Goal: Task Accomplishment & Management: Use online tool/utility

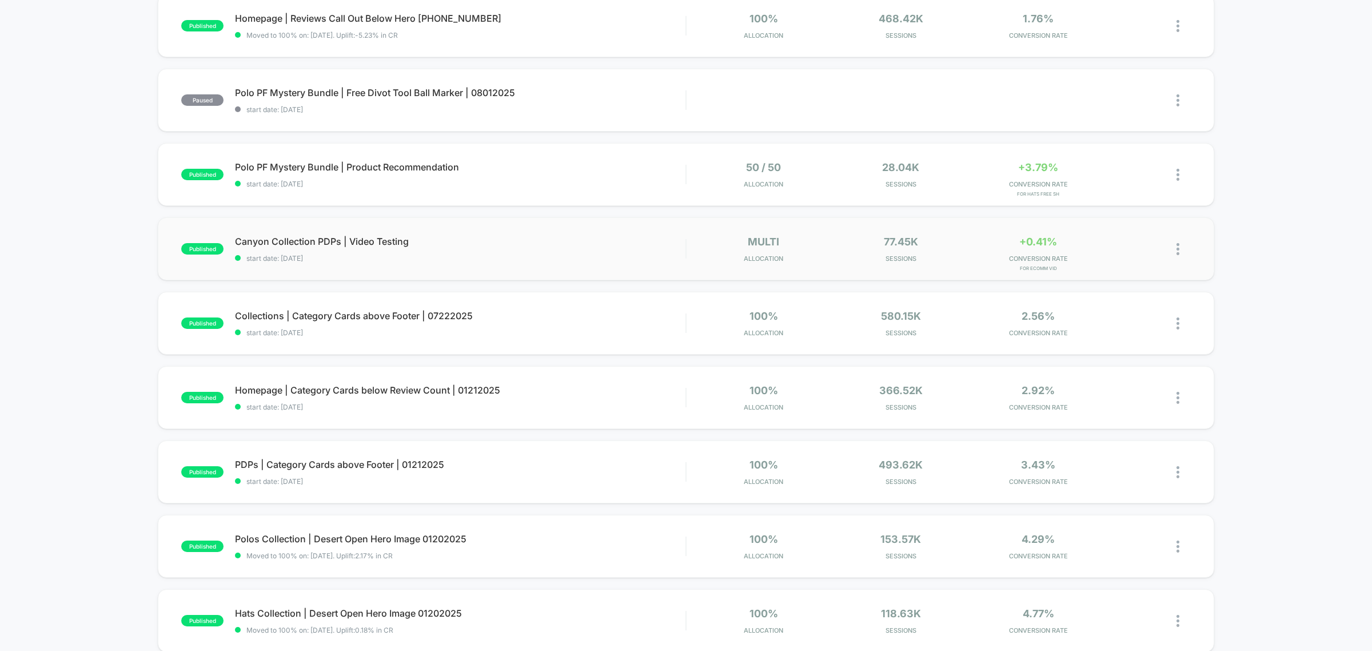
scroll to position [71, 0]
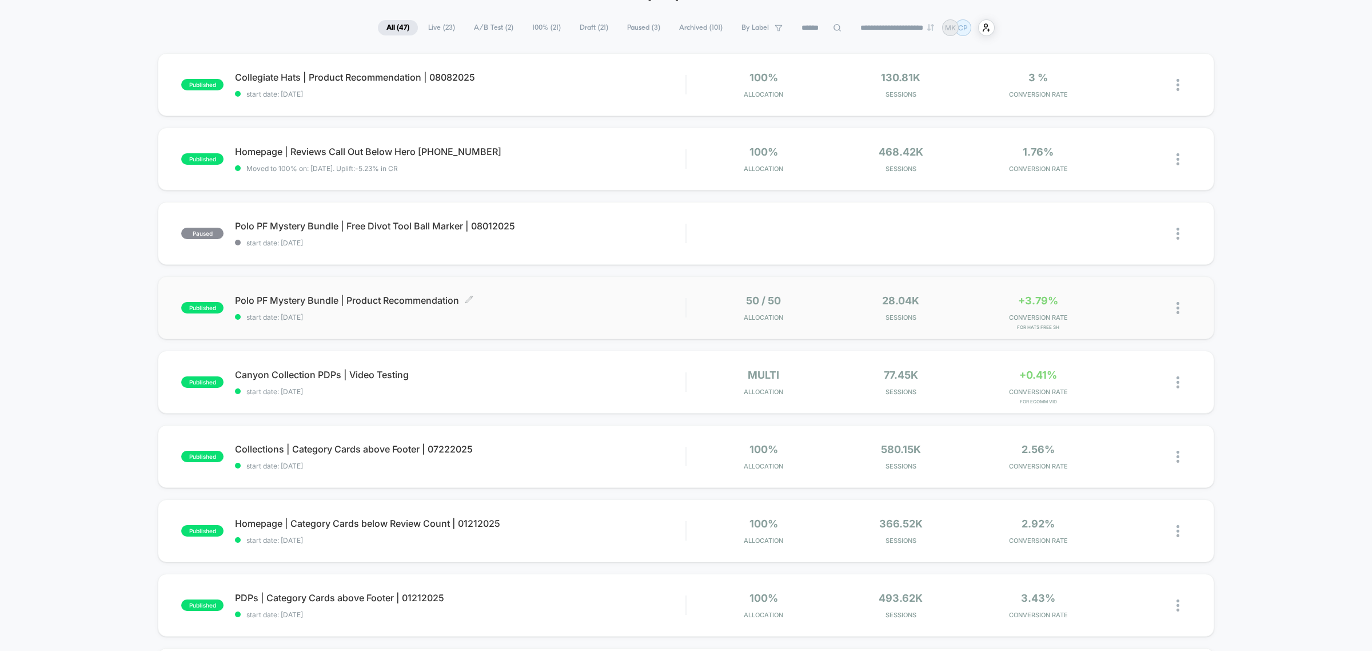
click at [552, 294] on span "Polo PF Mystery Bundle | Product Recommendation Click to edit experience details" at bounding box center [460, 299] width 450 height 11
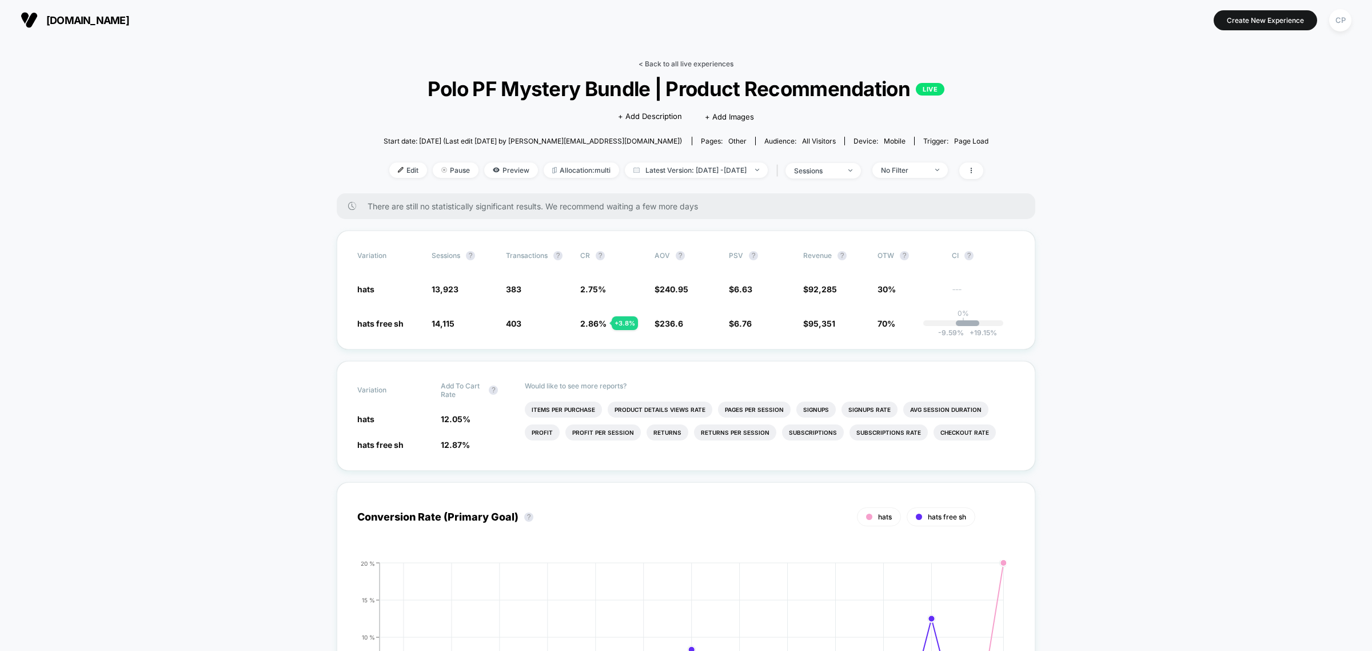
click at [671, 62] on link "< Back to all live experiences" at bounding box center [686, 63] width 95 height 9
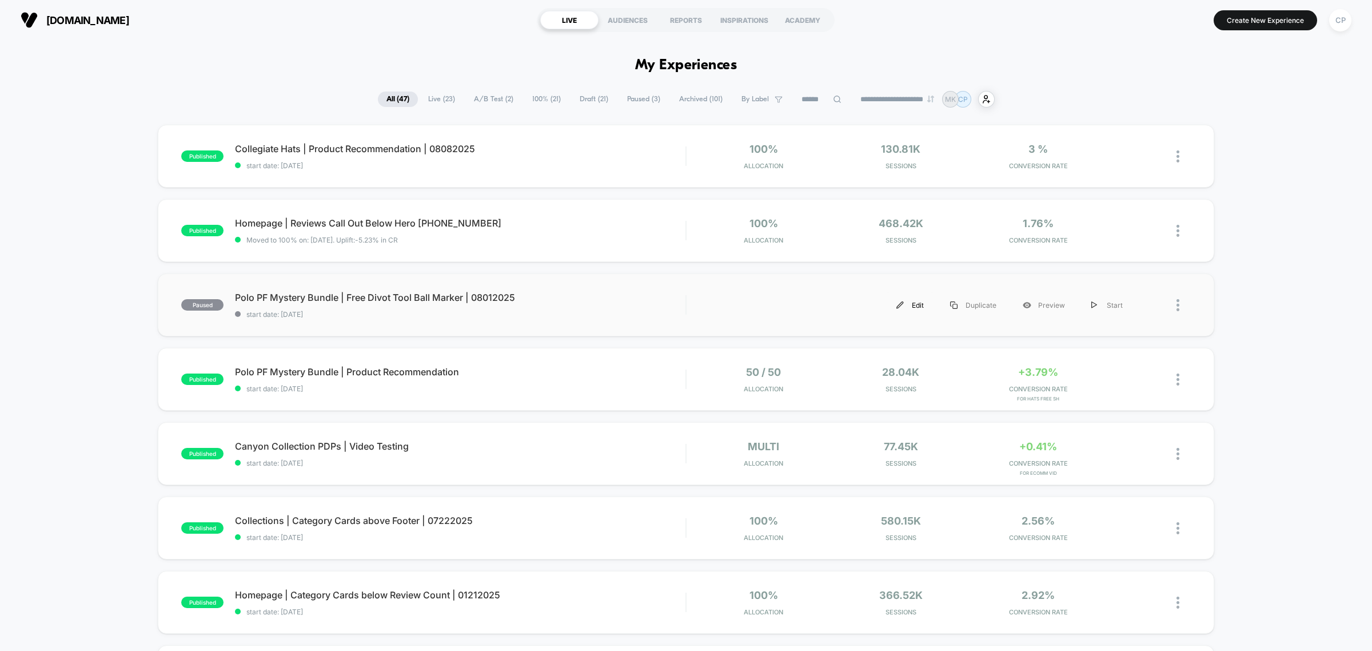
click at [912, 306] on div "Edit" at bounding box center [910, 305] width 54 height 26
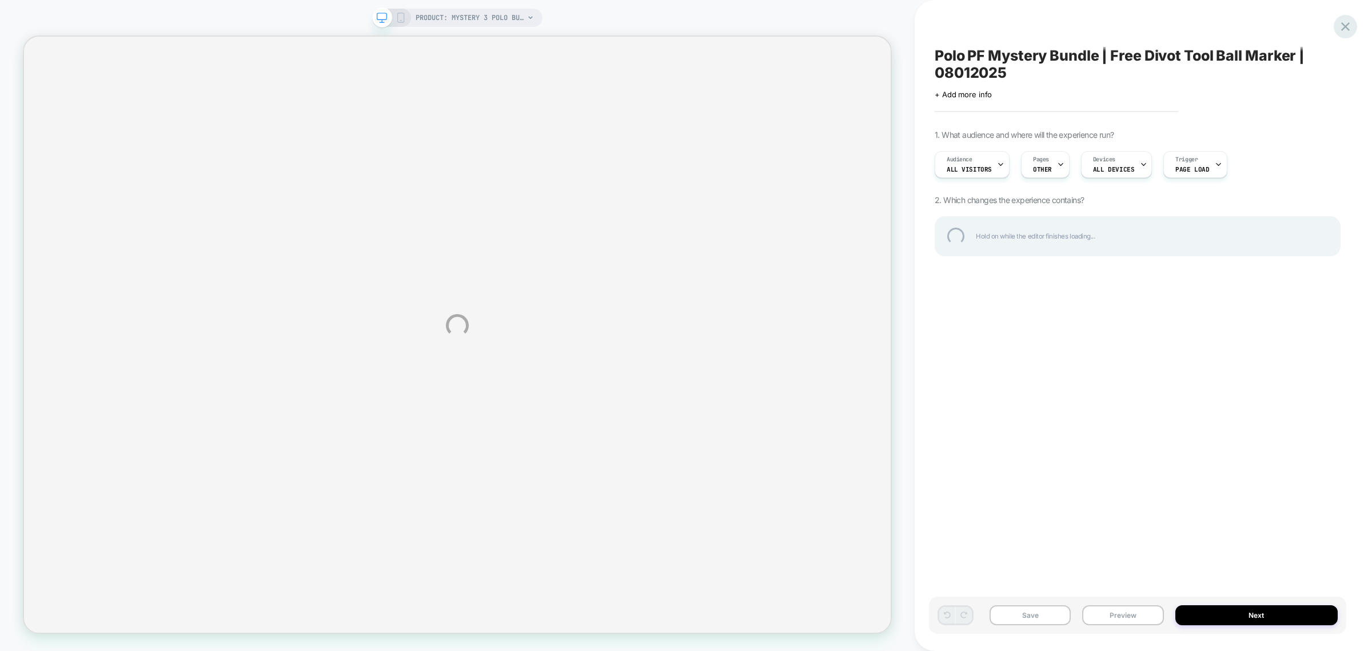
click at [1345, 21] on div at bounding box center [1345, 26] width 23 height 23
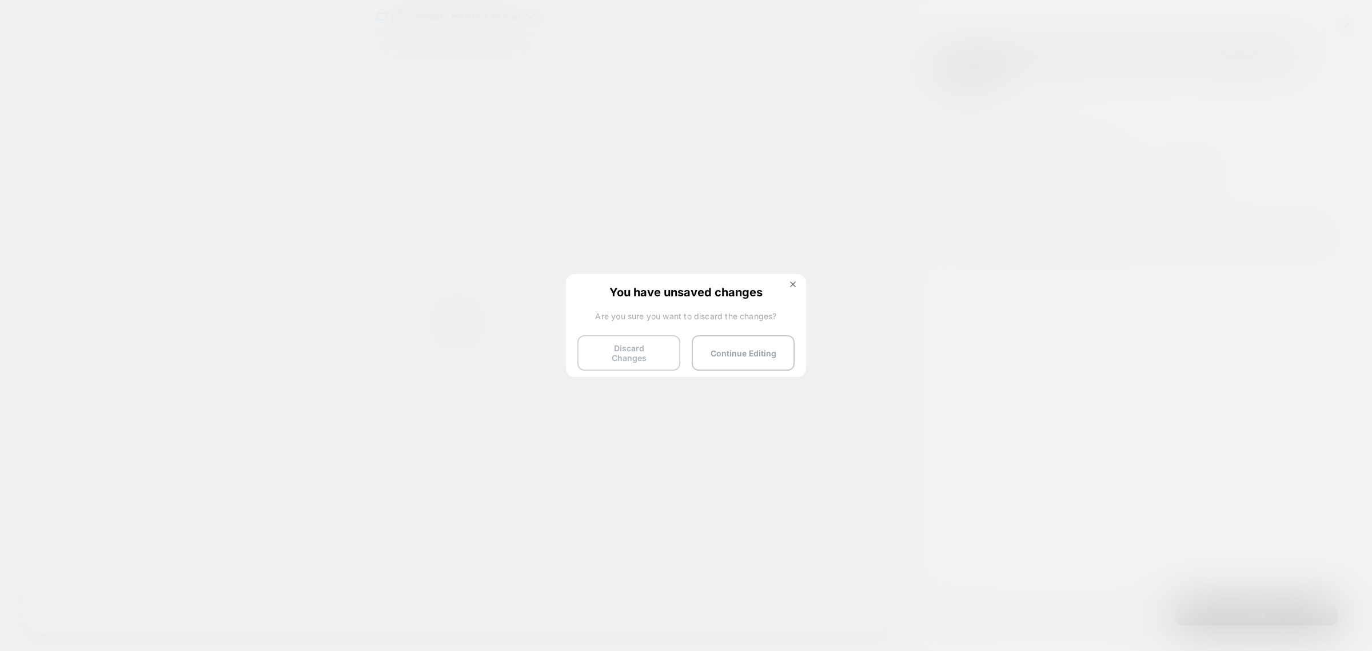
click at [629, 349] on button "Discard Changes" at bounding box center [628, 352] width 103 height 35
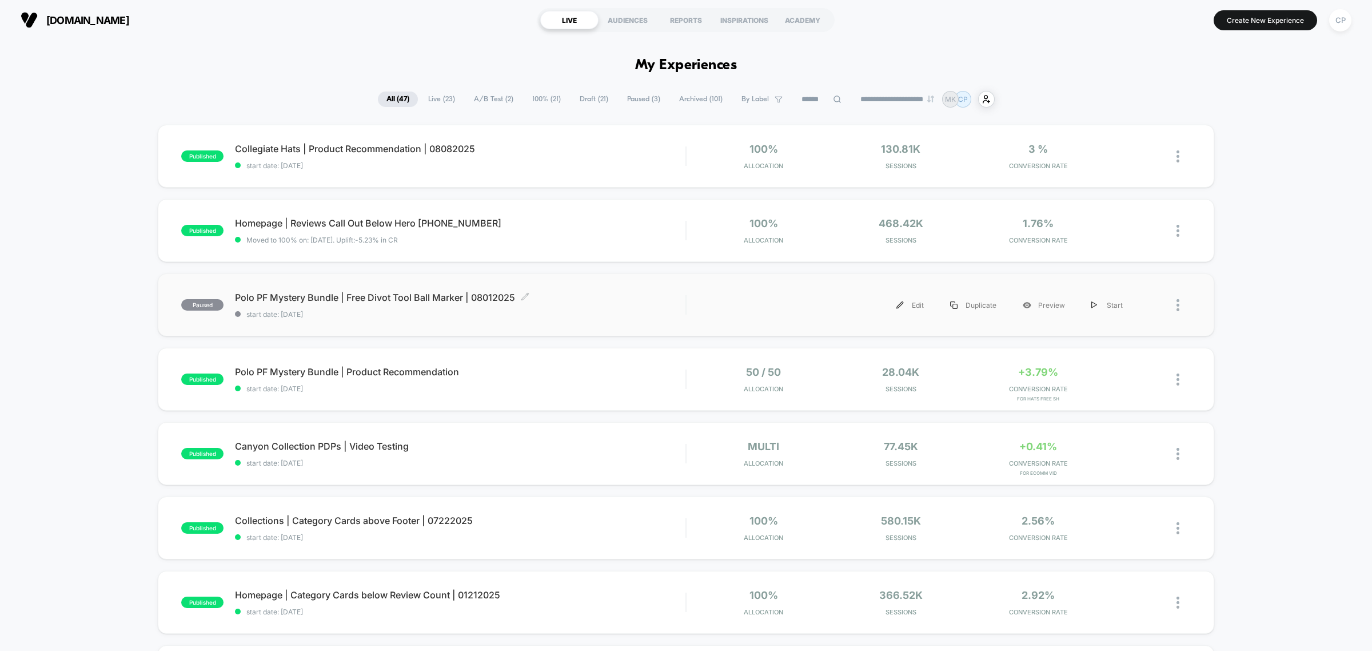
click at [400, 295] on span "Polo PF Mystery Bundle | Free Divot Tool Ball Marker | 08012025 Click to edit e…" at bounding box center [460, 297] width 450 height 11
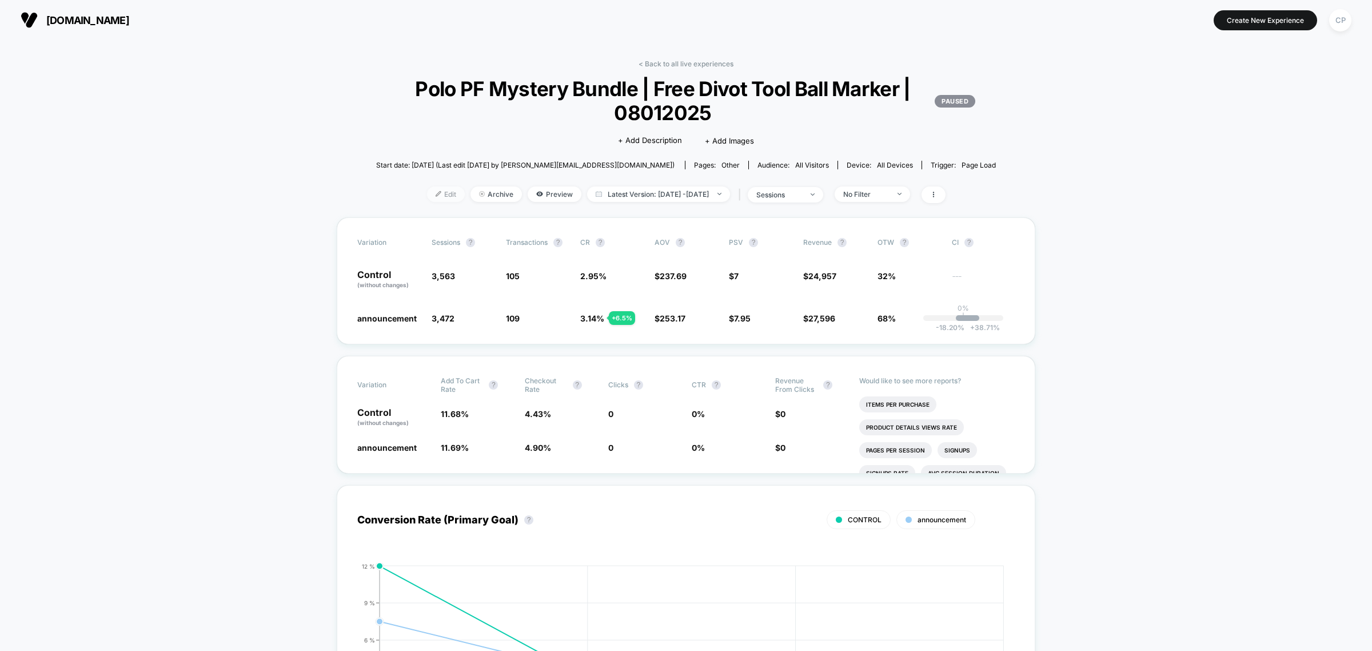
click at [433, 193] on span "Edit" at bounding box center [446, 193] width 38 height 15
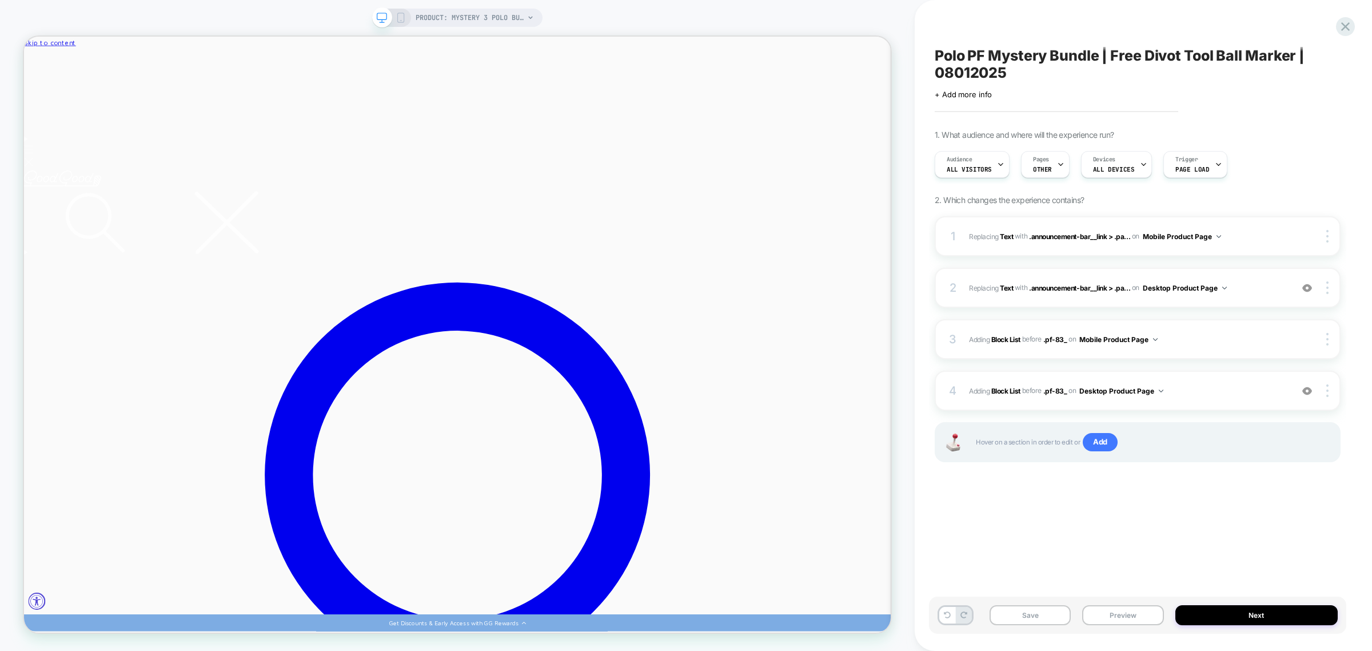
click at [399, 15] on icon at bounding box center [401, 18] width 10 height 10
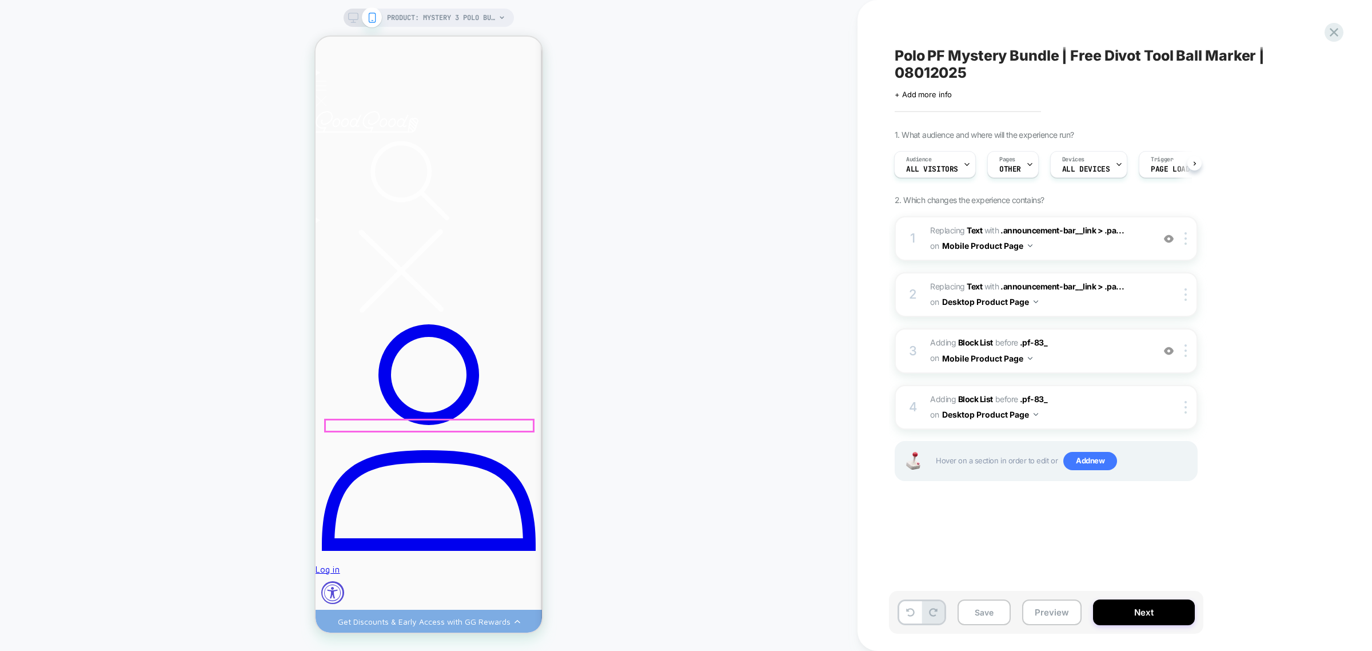
scroll to position [214, 0]
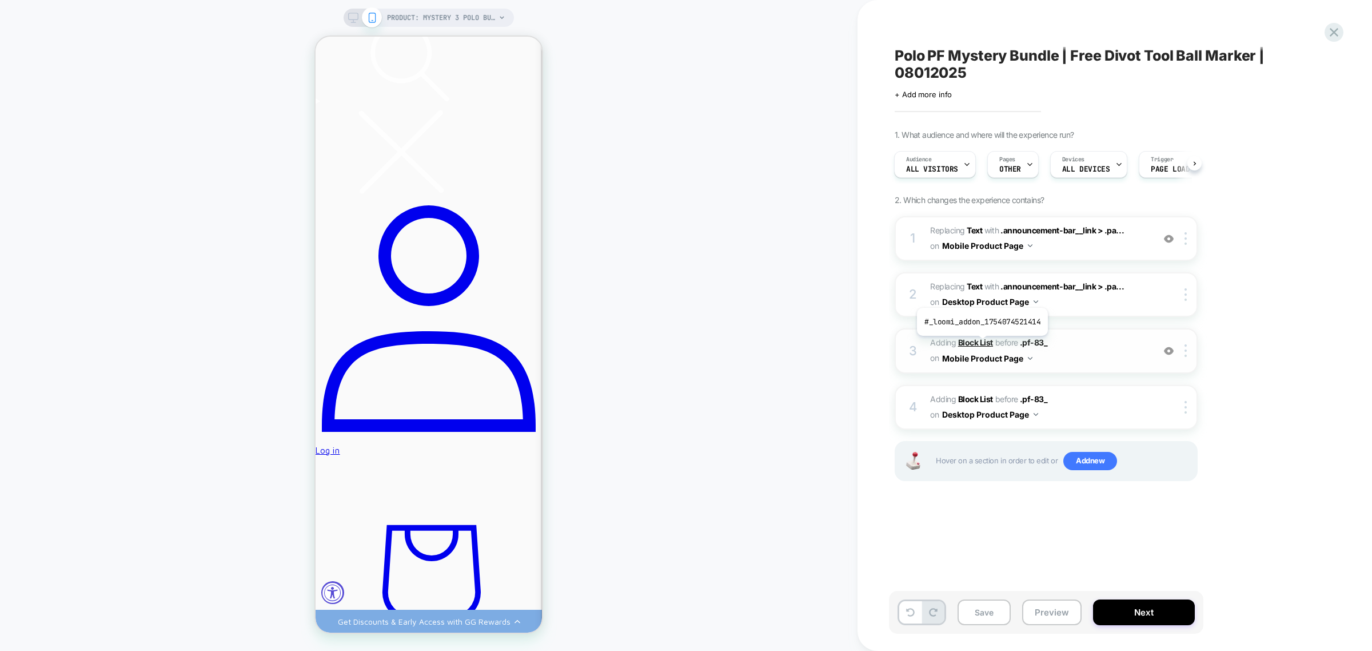
click at [981, 344] on b "Block List" at bounding box center [975, 342] width 35 height 10
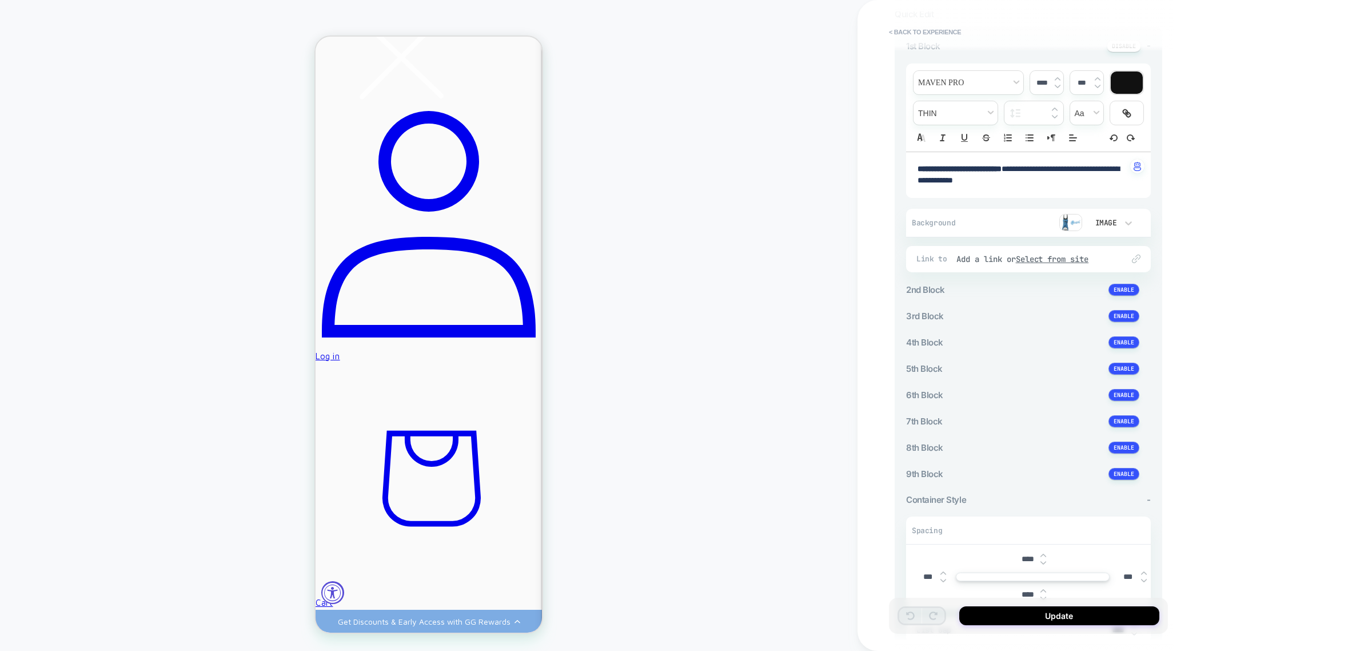
scroll to position [143, 0]
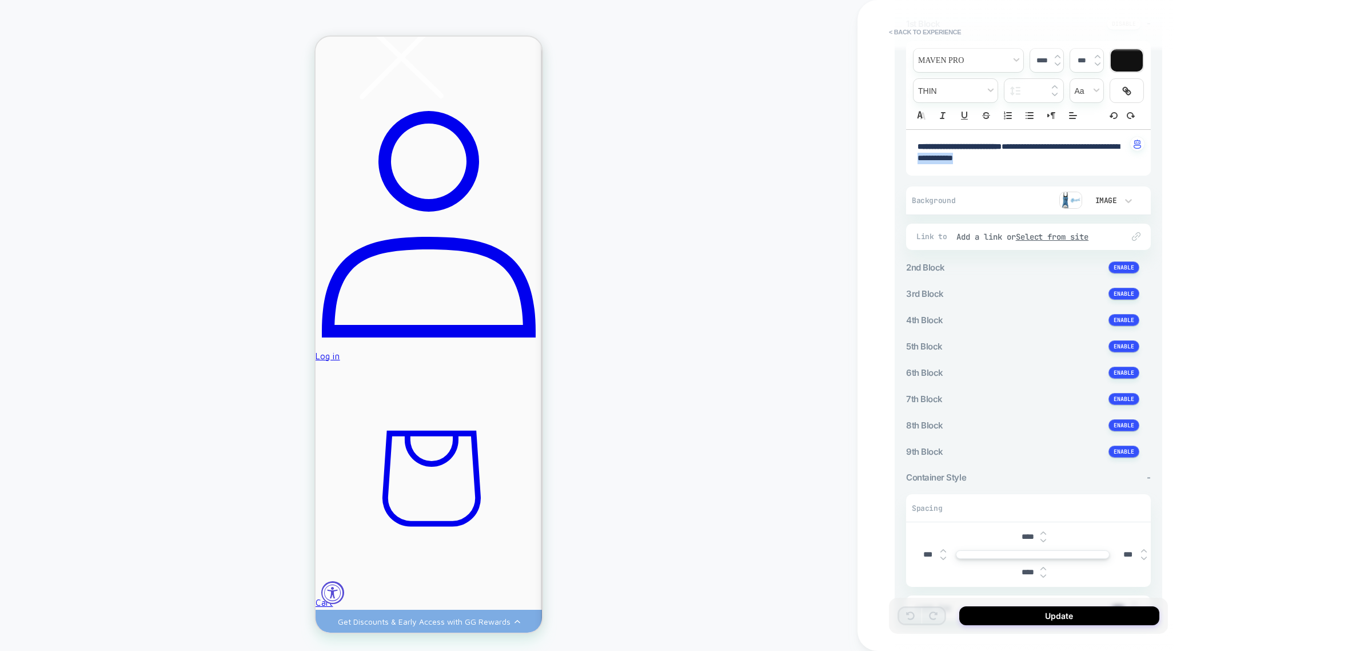
drag, startPoint x: 1022, startPoint y: 160, endPoint x: 961, endPoint y: 163, distance: 60.7
click at [961, 163] on p "**********" at bounding box center [1023, 152] width 213 height 23
click at [1012, 616] on button "Update" at bounding box center [1059, 615] width 200 height 19
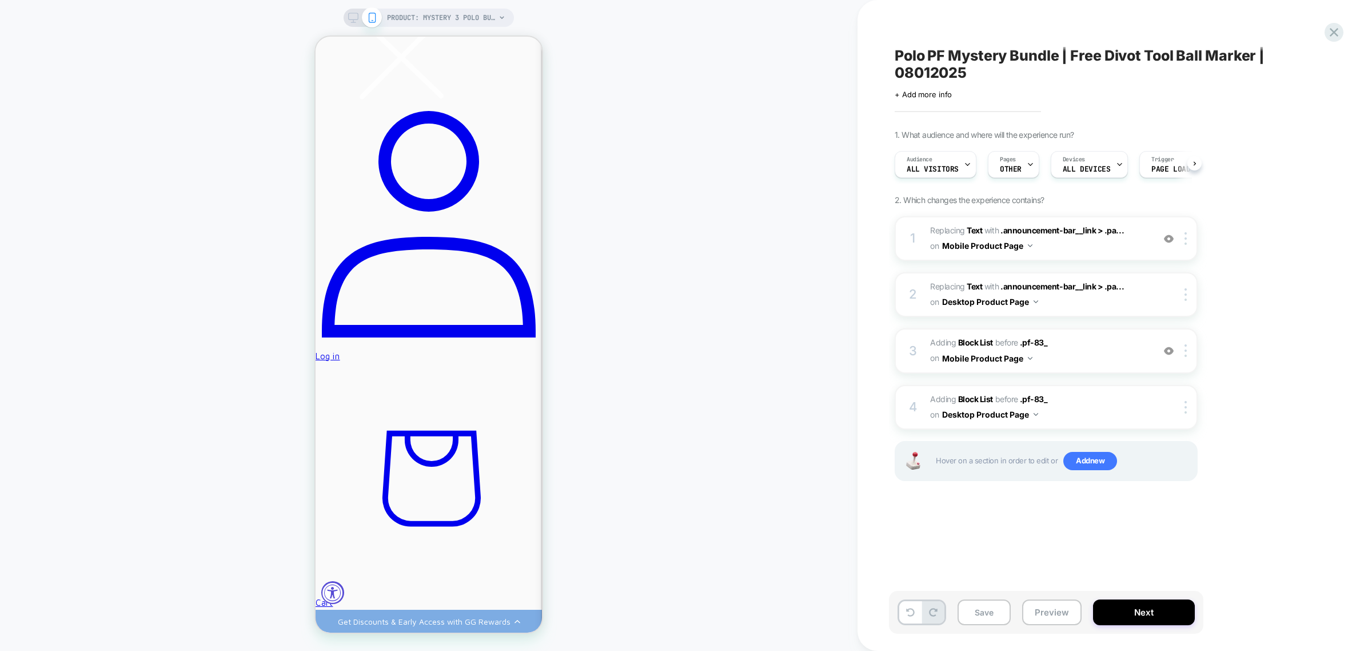
scroll to position [0, 1]
click at [348, 13] on icon at bounding box center [353, 18] width 10 height 10
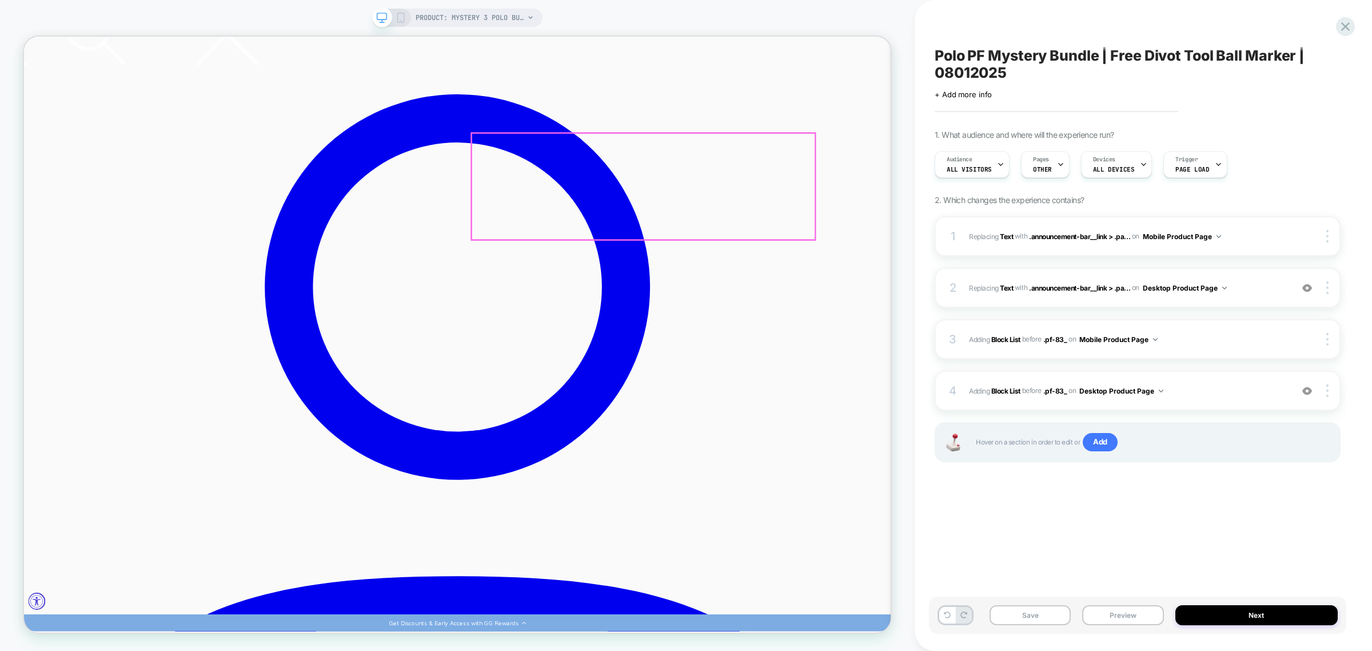
scroll to position [188, 0]
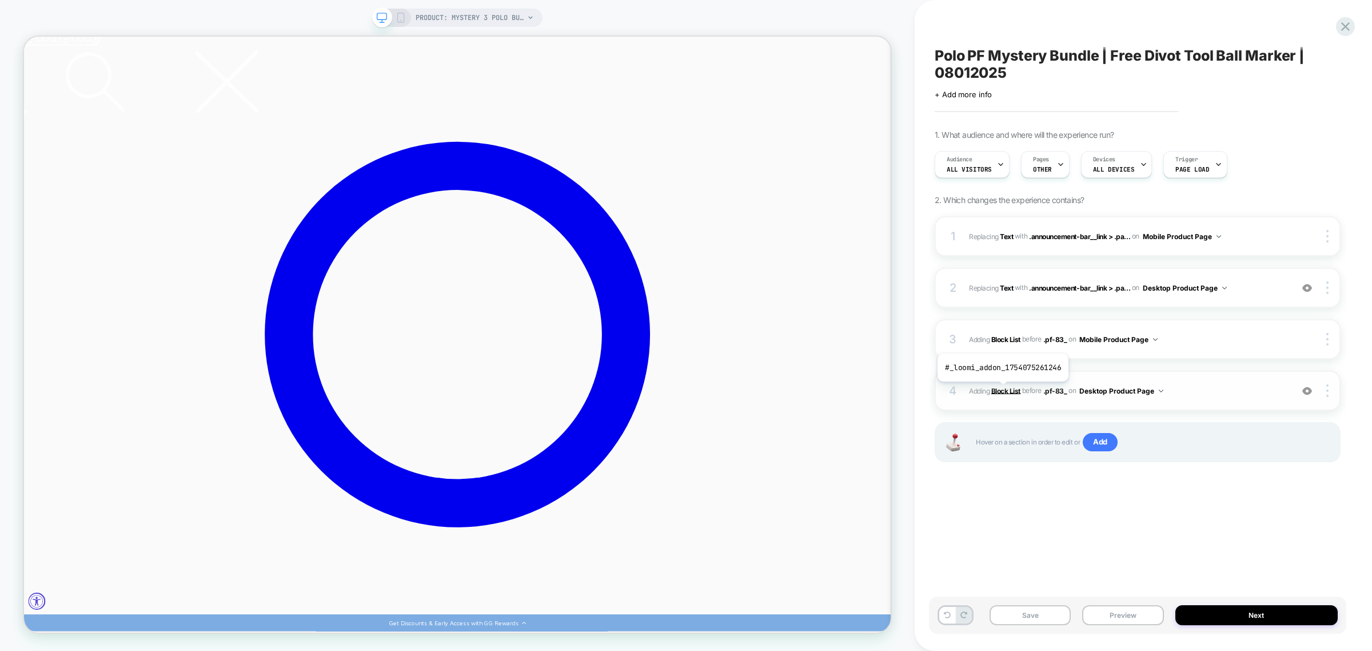
click at [1002, 390] on b "Block List" at bounding box center [1005, 390] width 29 height 9
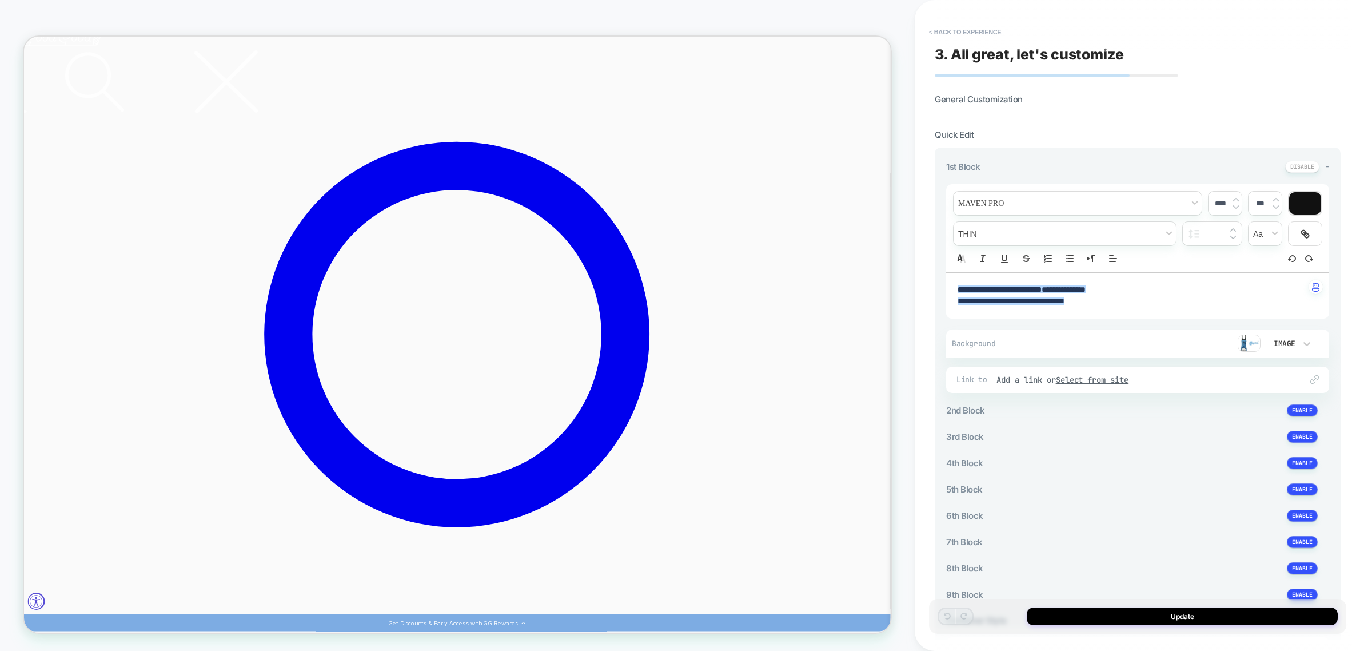
scroll to position [53, 0]
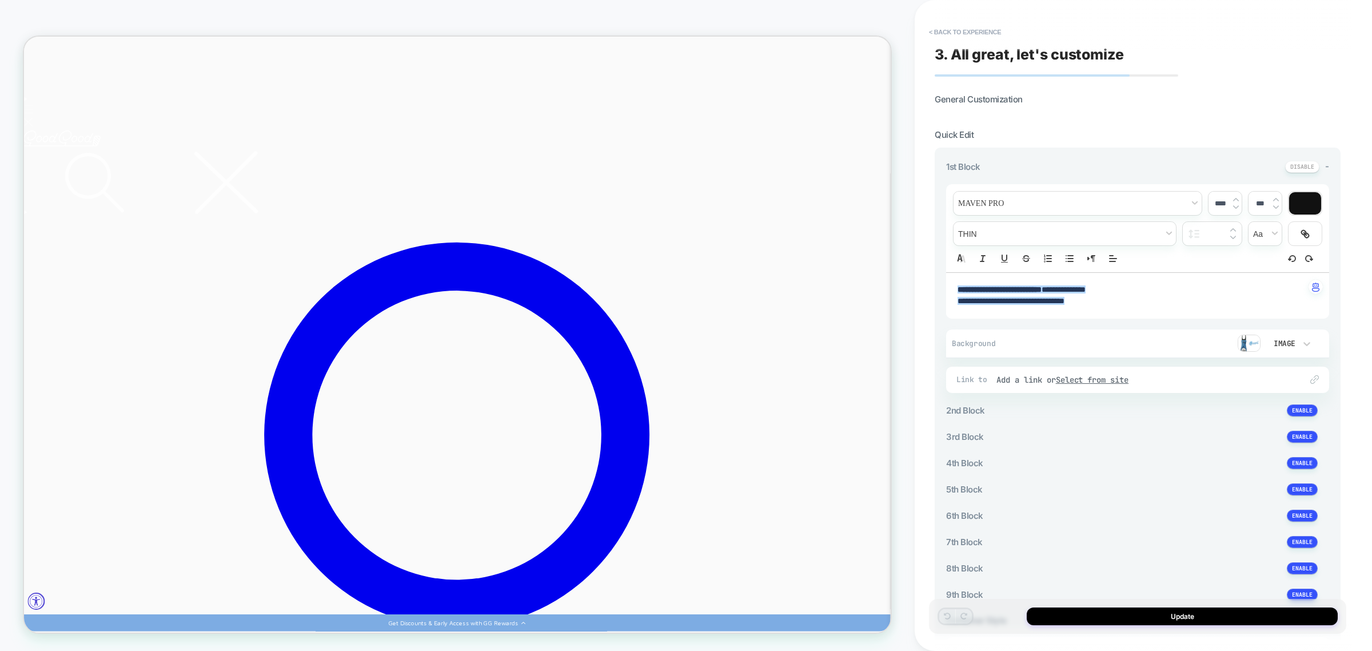
click at [1107, 306] on p "**********" at bounding box center [1134, 301] width 352 height 11
click at [1099, 303] on p "**********" at bounding box center [1134, 301] width 352 height 11
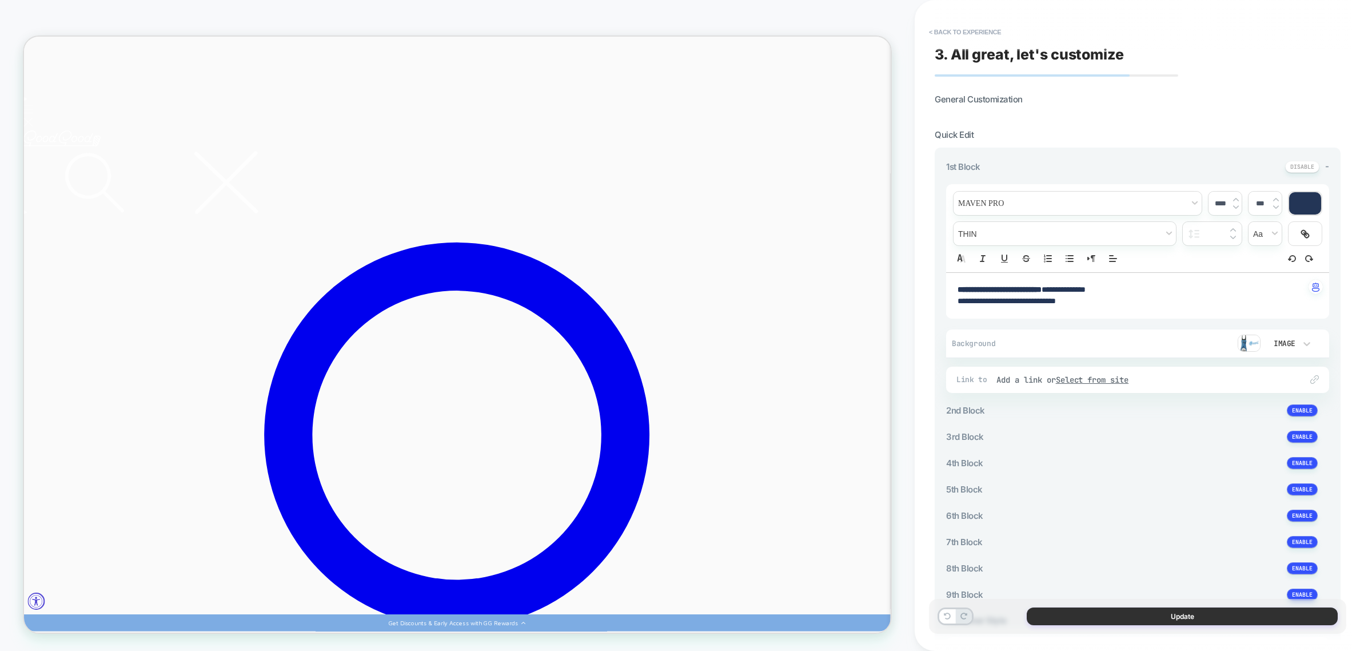
click at [1158, 619] on button "Update" at bounding box center [1182, 616] width 311 height 18
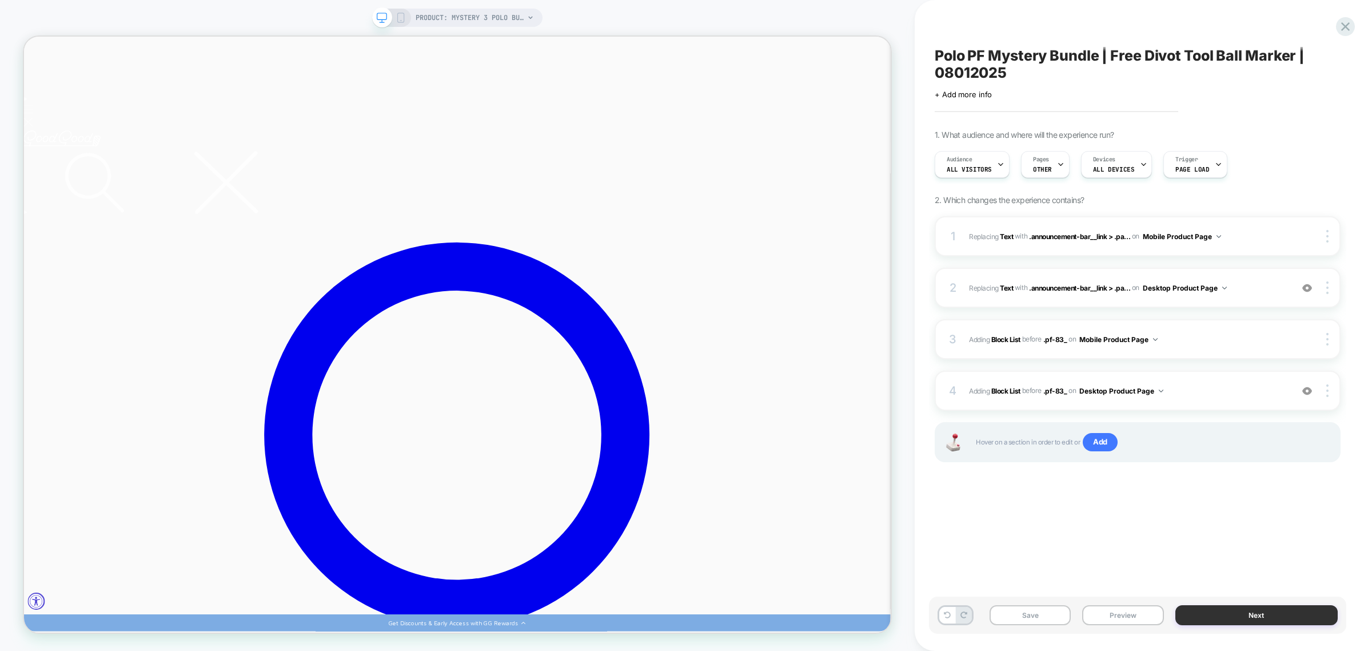
click at [1243, 615] on button "Next" at bounding box center [1256, 615] width 162 height 20
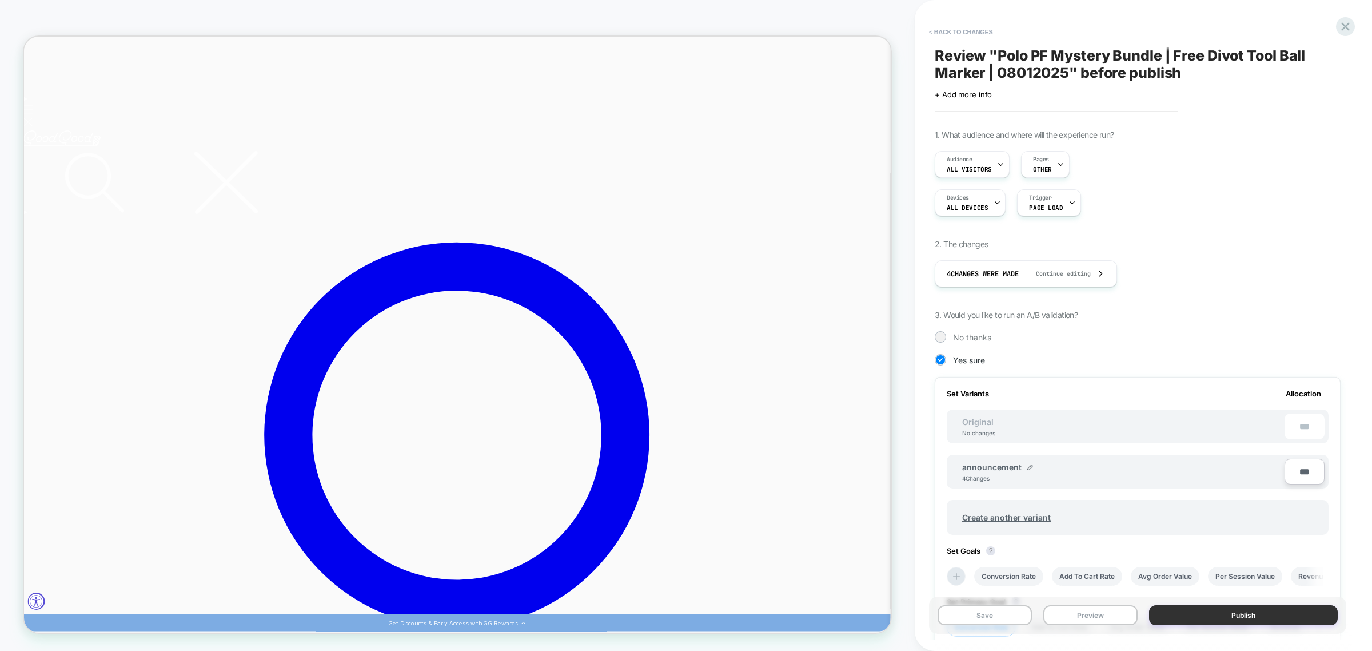
scroll to position [0, 1]
click at [1254, 617] on button "Publish" at bounding box center [1243, 615] width 189 height 20
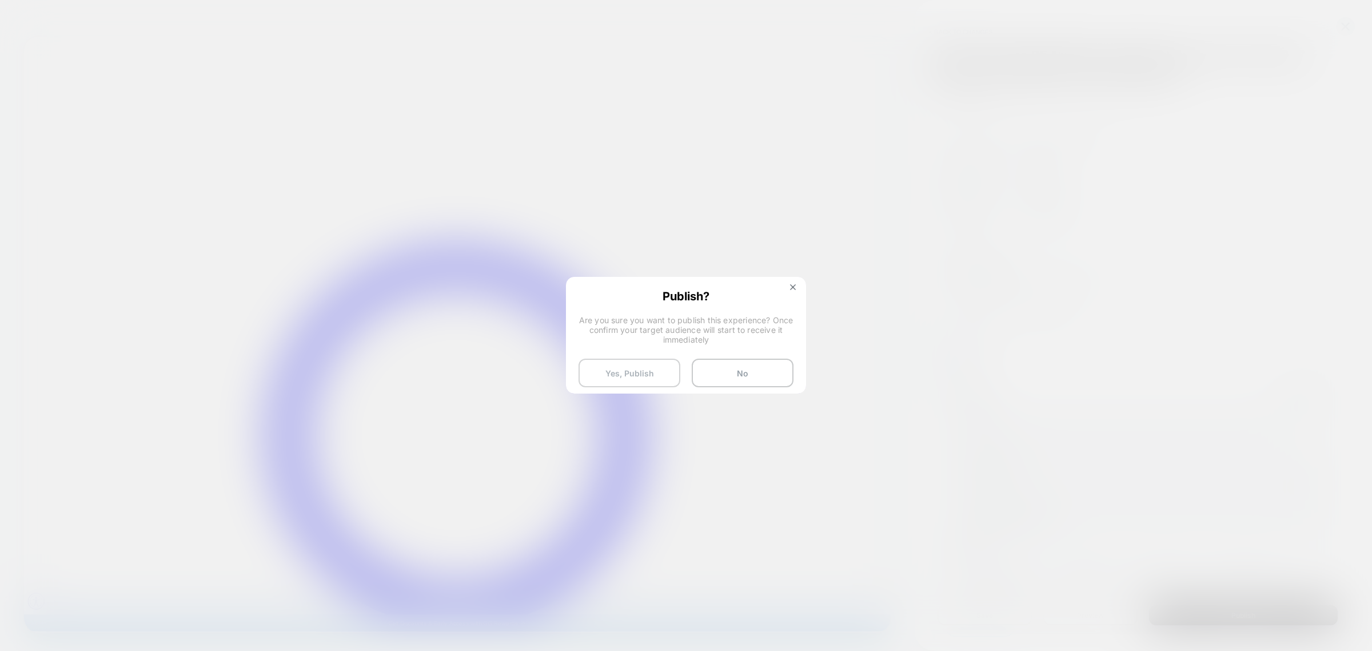
click at [631, 370] on button "Yes, Publish" at bounding box center [630, 372] width 102 height 29
